Goal: Information Seeking & Learning: Learn about a topic

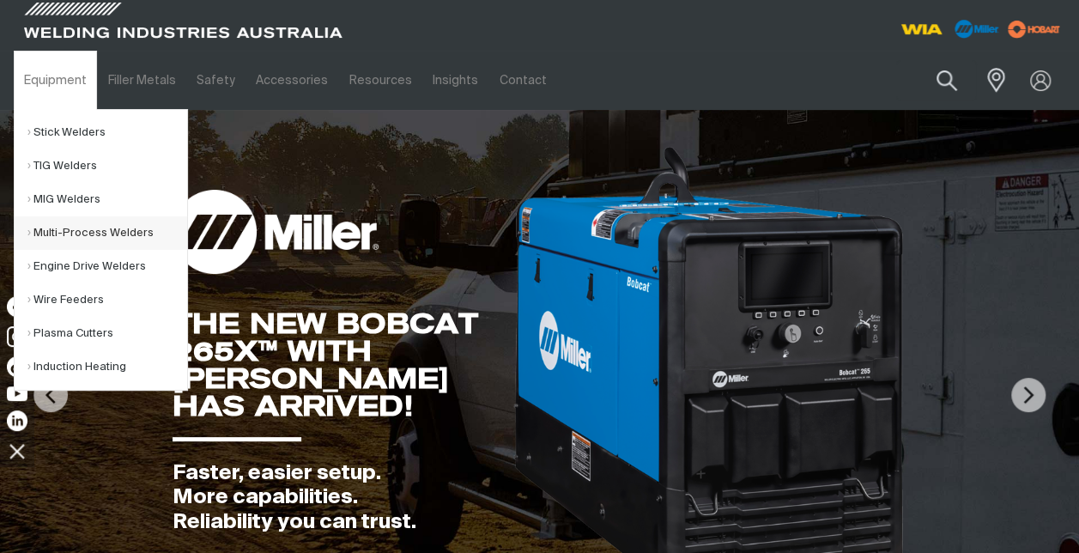
click at [97, 234] on link "Multi-Process Welders" at bounding box center [107, 232] width 160 height 33
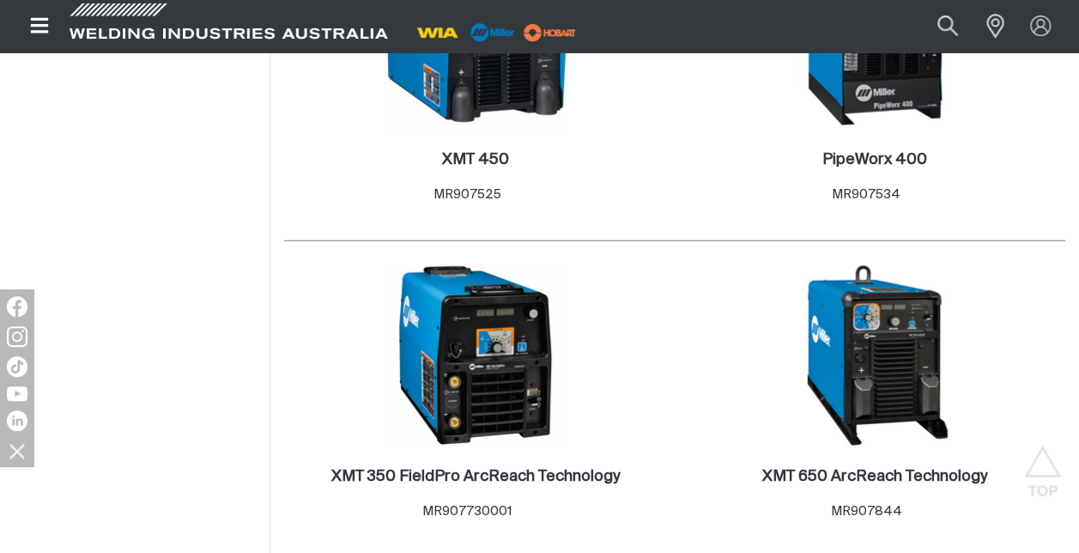
scroll to position [2318, 0]
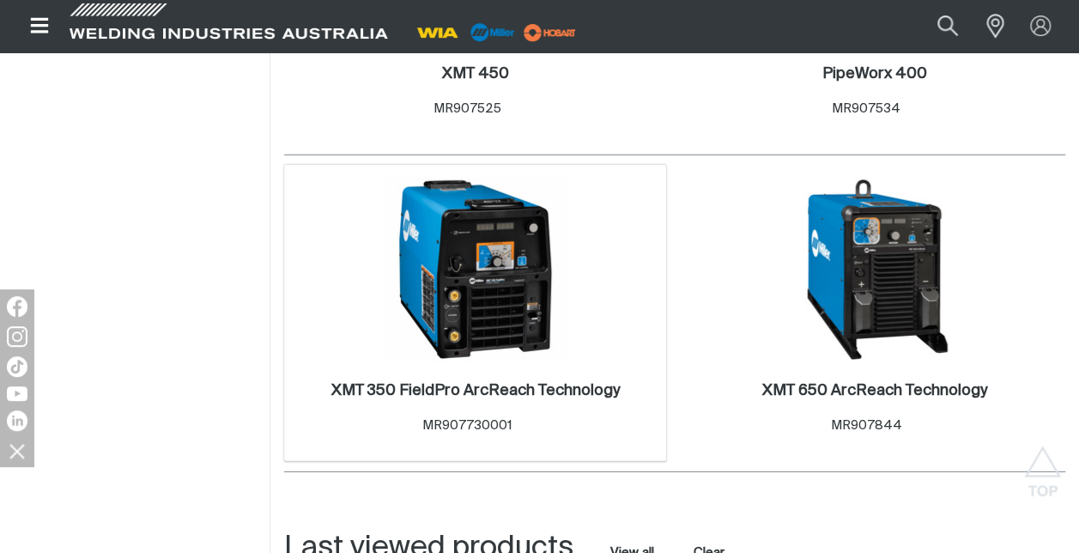
click at [498, 296] on img at bounding box center [476, 270] width 184 height 184
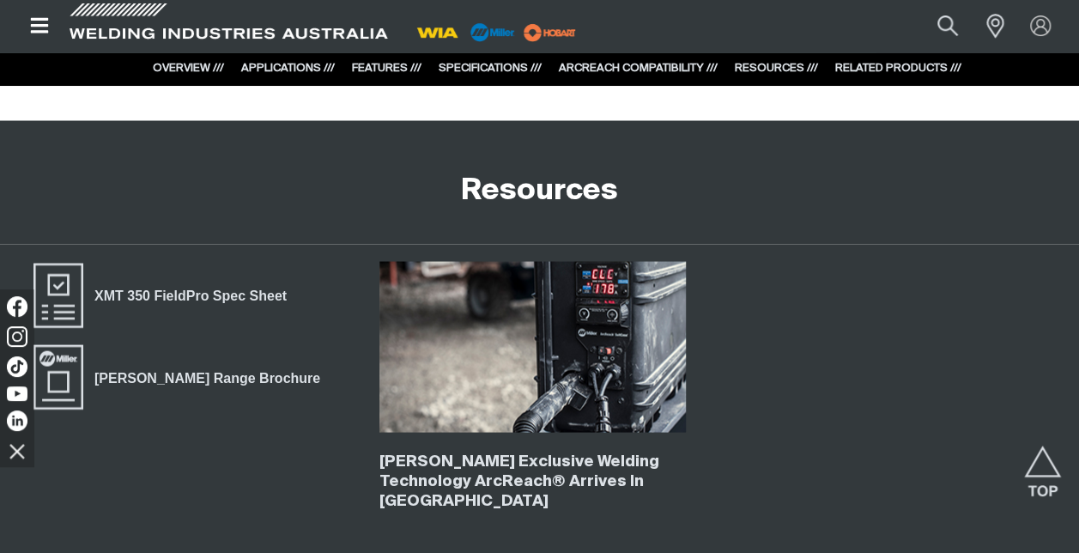
scroll to position [4809, 0]
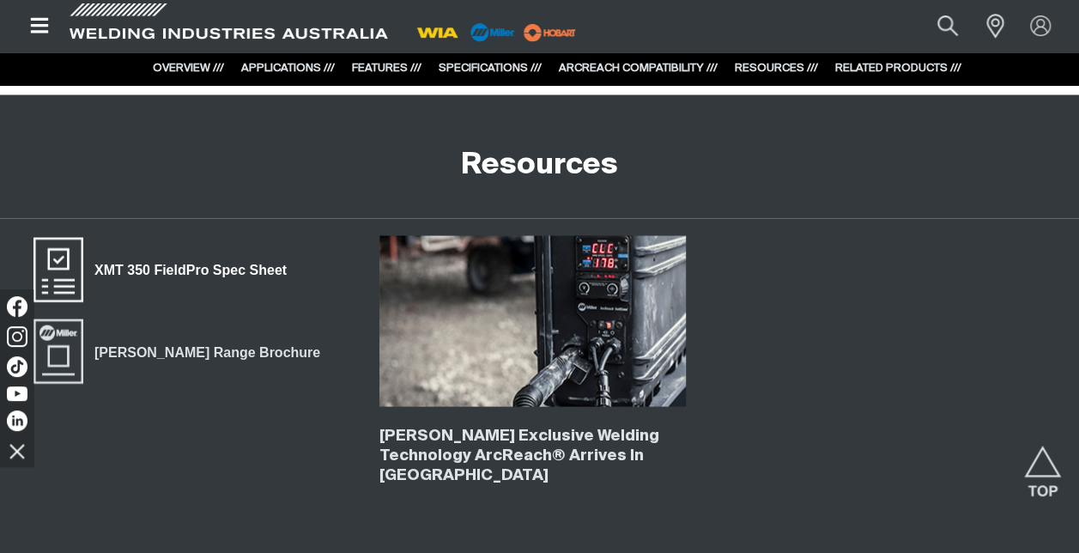
click at [137, 258] on span "XMT 350 FieldPro Spec Sheet" at bounding box center [190, 269] width 215 height 22
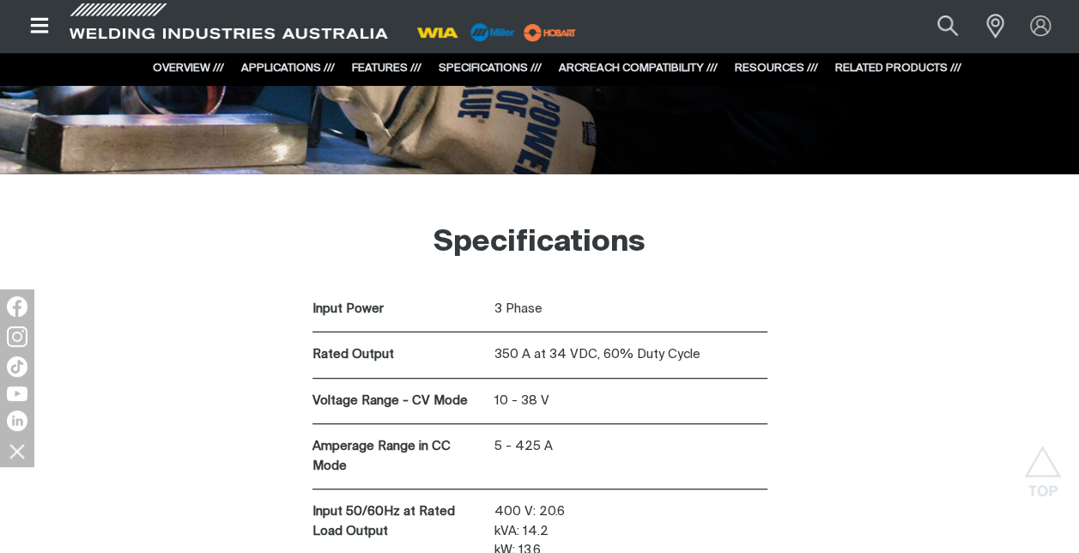
scroll to position [3263, 0]
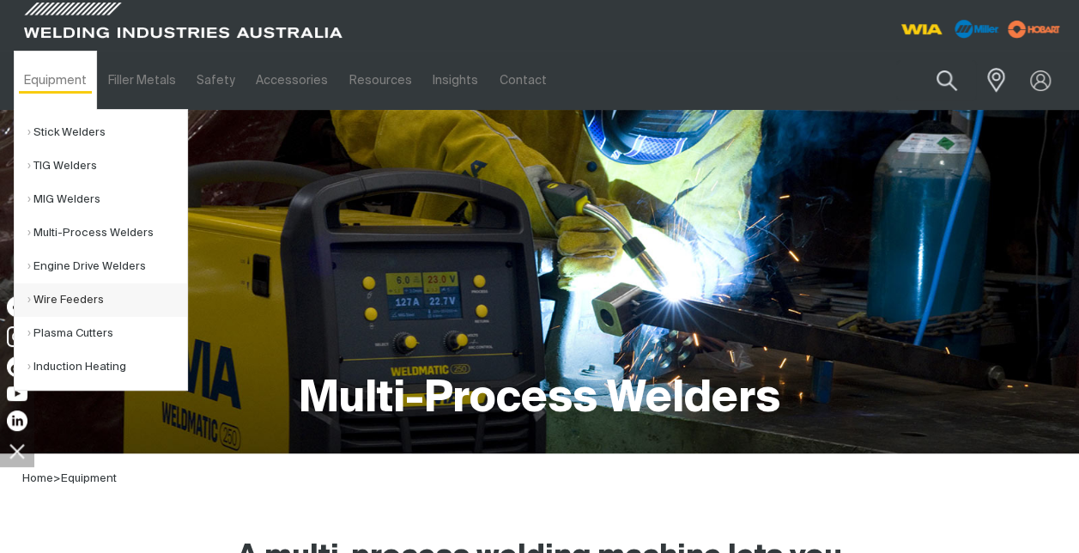
click at [63, 299] on link "Wire Feeders" at bounding box center [107, 299] width 160 height 33
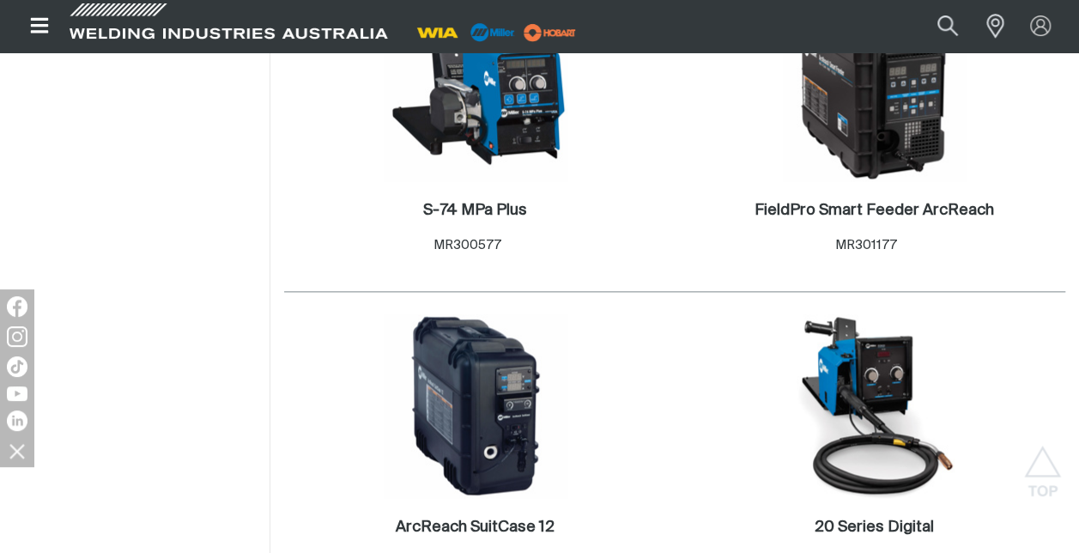
scroll to position [1030, 0]
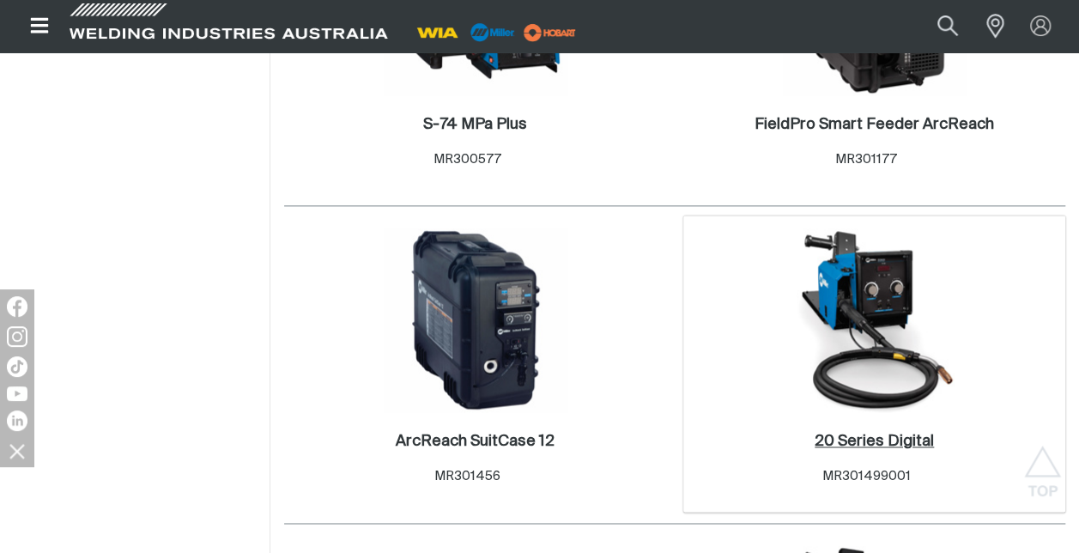
click at [871, 434] on h2 "20 Series Digital ." at bounding box center [874, 441] width 119 height 15
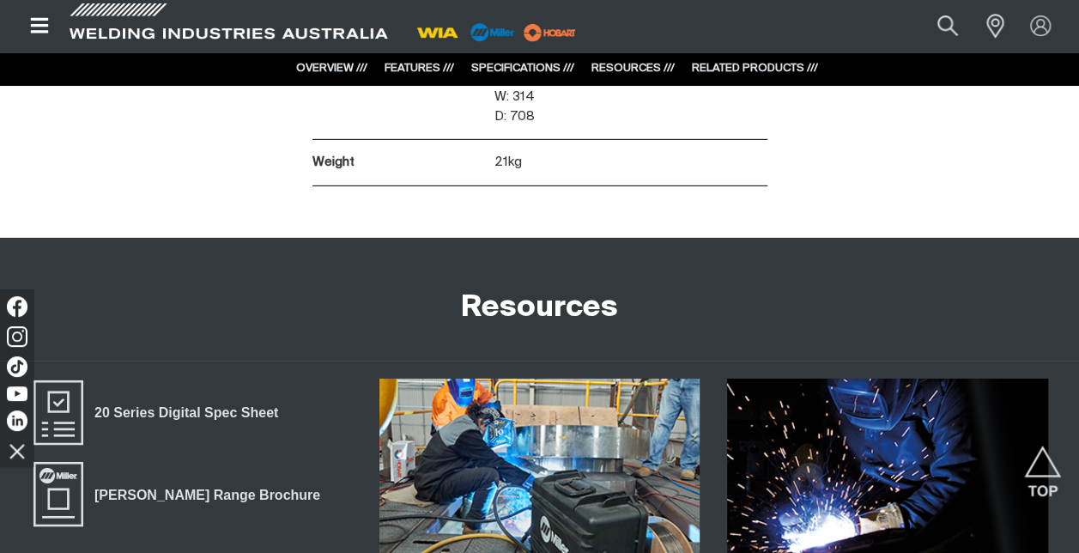
scroll to position [2748, 0]
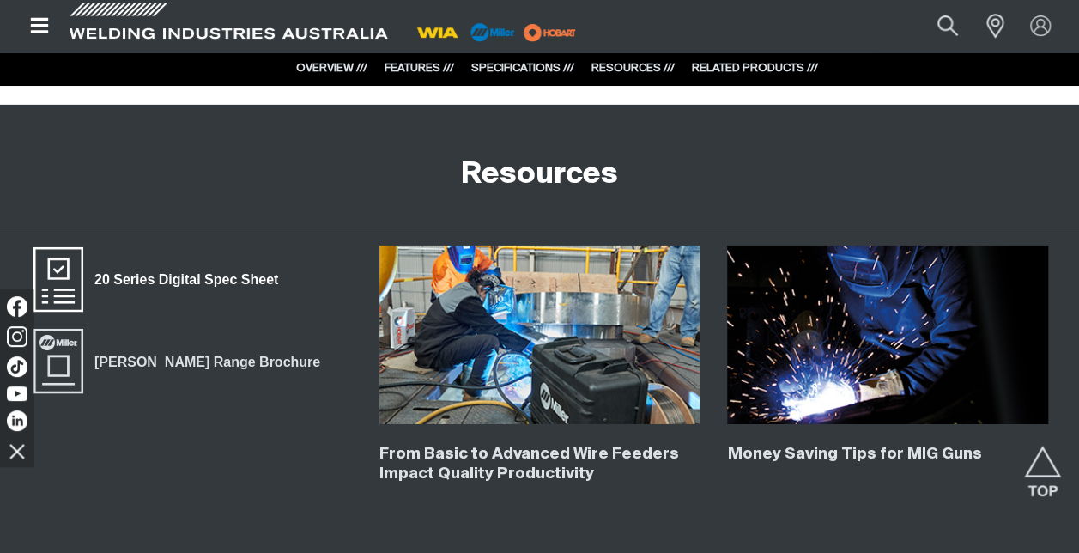
click at [233, 271] on span "20 Series Digital Spec Sheet" at bounding box center [186, 280] width 206 height 22
